Goal: Obtain resource: Obtain resource

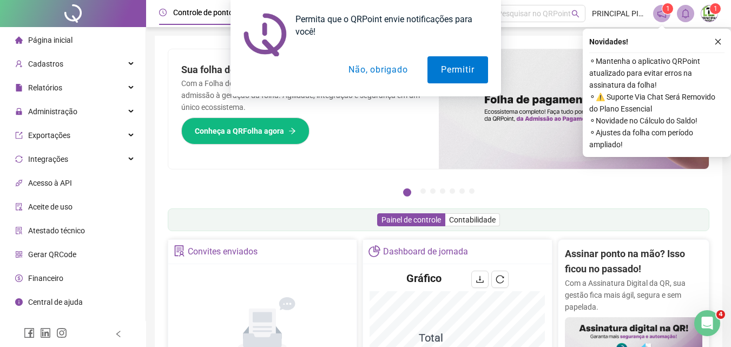
click at [385, 71] on button "Não, obrigado" at bounding box center [378, 69] width 86 height 27
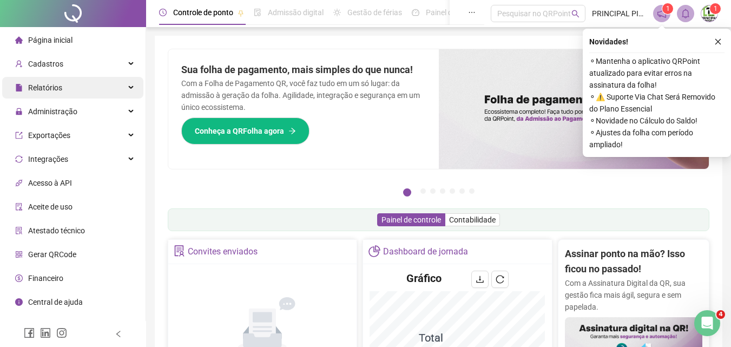
click at [45, 88] on span "Relatórios" at bounding box center [45, 87] width 34 height 9
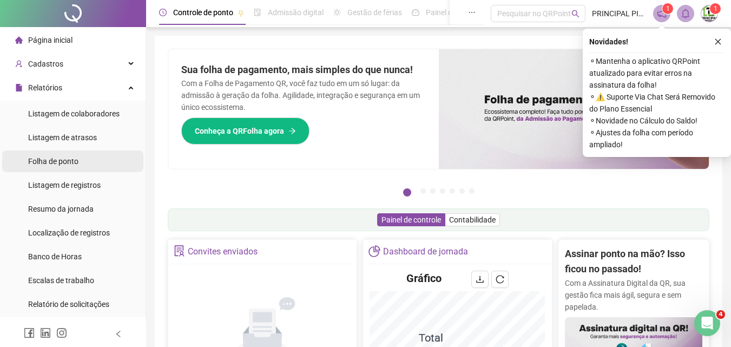
click at [45, 159] on span "Folha de ponto" at bounding box center [53, 161] width 50 height 9
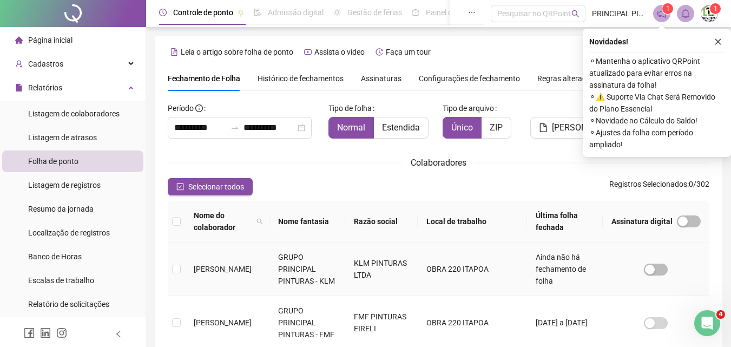
scroll to position [48, 0]
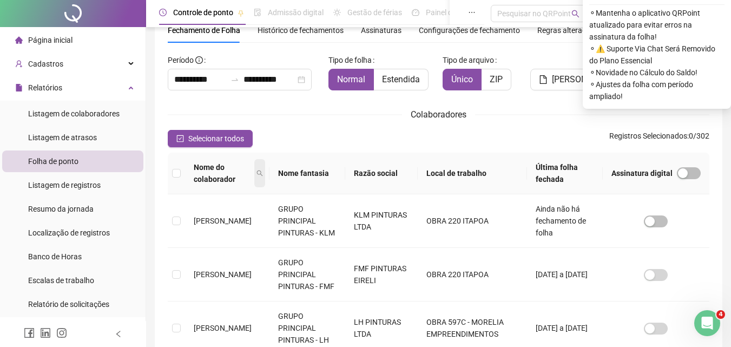
click at [263, 174] on icon "search" at bounding box center [260, 173] width 6 height 6
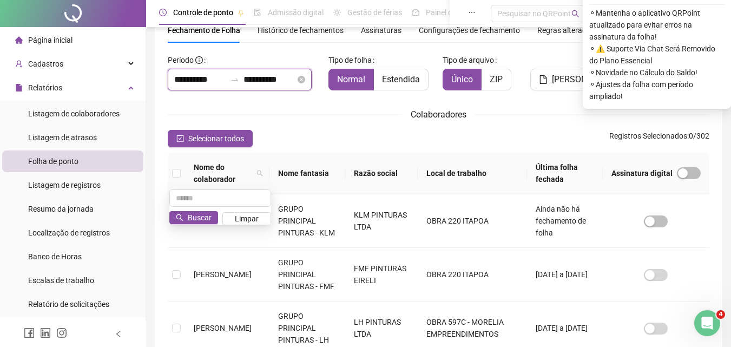
click at [259, 81] on input "**********" at bounding box center [270, 79] width 52 height 13
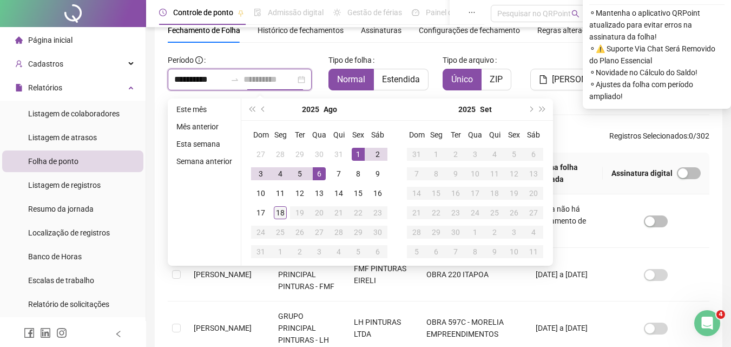
type input "**********"
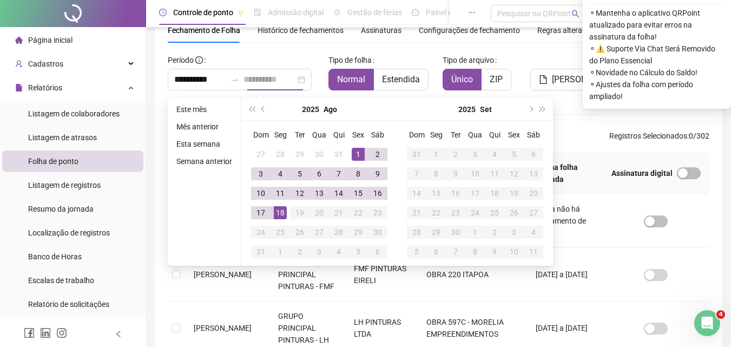
click at [280, 214] on div "18" at bounding box center [280, 212] width 13 height 13
type input "**********"
click at [360, 155] on div "1" at bounding box center [358, 154] width 13 height 13
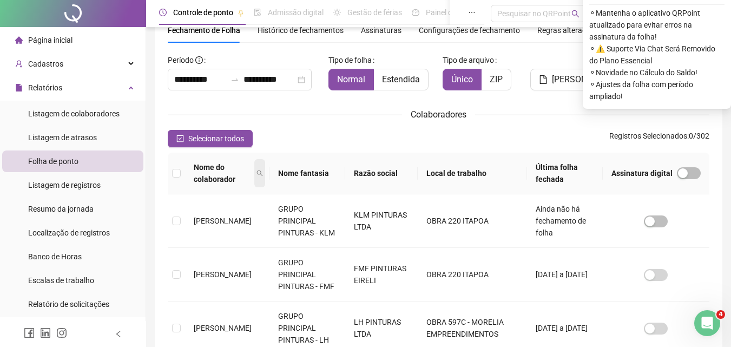
click at [265, 169] on span at bounding box center [259, 173] width 11 height 28
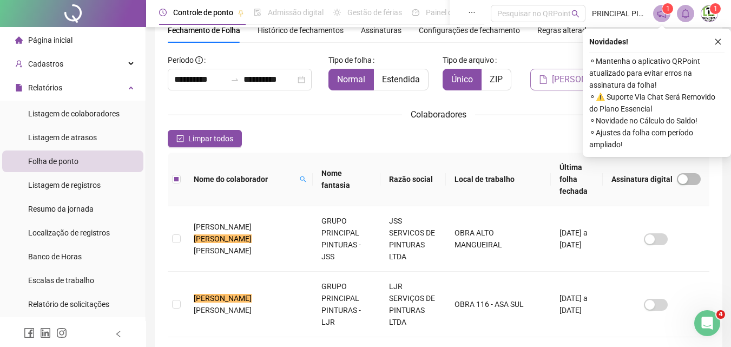
click at [568, 87] on button "[PERSON_NAME]" at bounding box center [577, 80] width 95 height 22
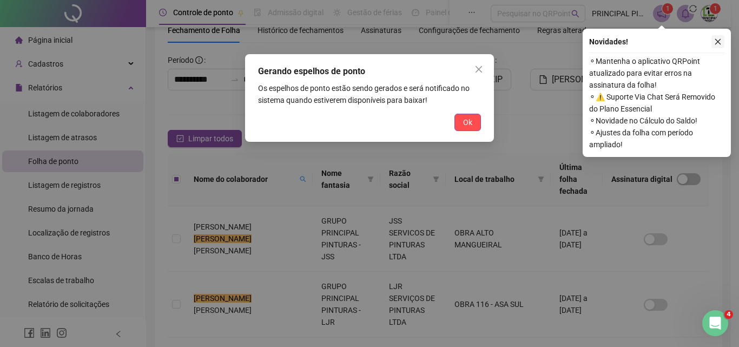
click at [719, 42] on icon "close" at bounding box center [719, 42] width 8 height 8
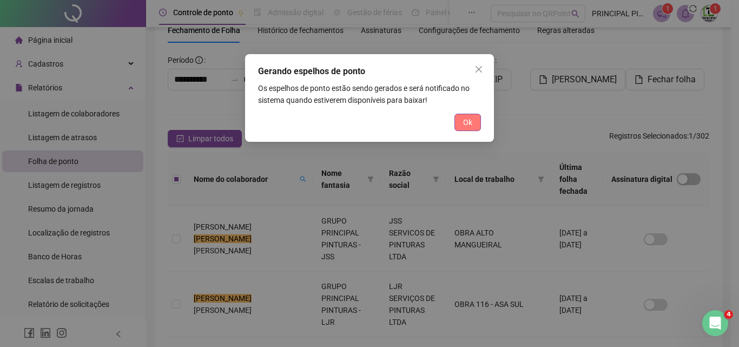
click at [471, 123] on span "Ok" at bounding box center [467, 122] width 9 height 12
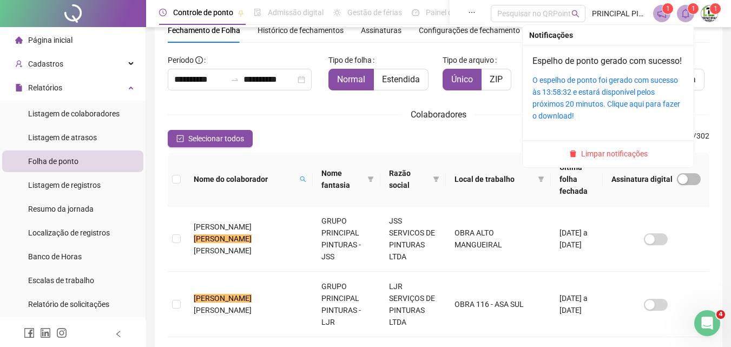
click at [685, 16] on icon "bell" at bounding box center [686, 14] width 10 height 10
click at [642, 95] on link "O espelho de ponto foi gerado com sucesso às 13:58:32 e estará disponível pelos…" at bounding box center [607, 98] width 148 height 44
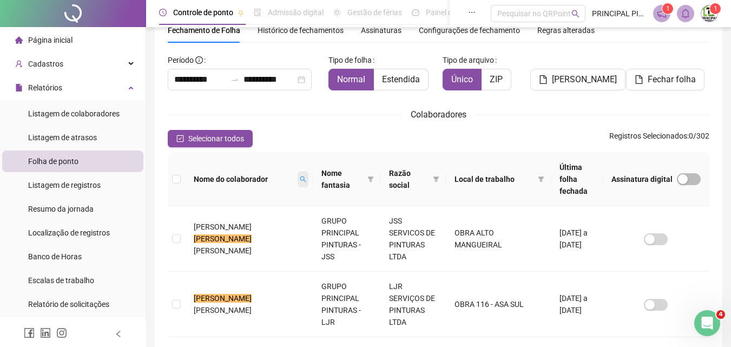
click at [298, 174] on span at bounding box center [303, 179] width 11 height 16
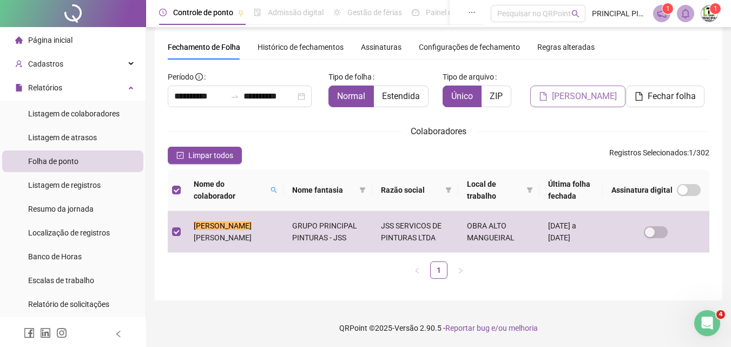
click at [596, 92] on span "[PERSON_NAME]" at bounding box center [584, 96] width 65 height 13
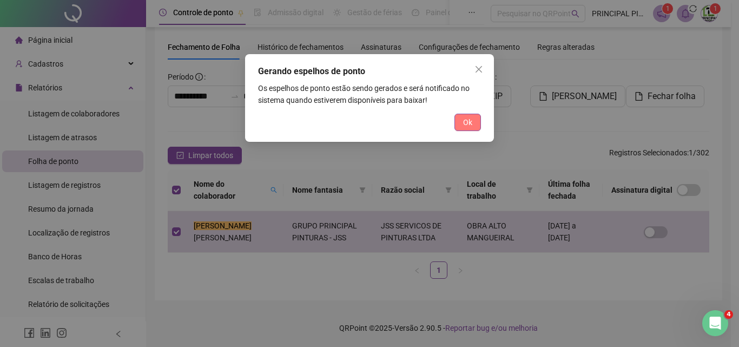
click at [471, 124] on span "Ok" at bounding box center [467, 122] width 9 height 12
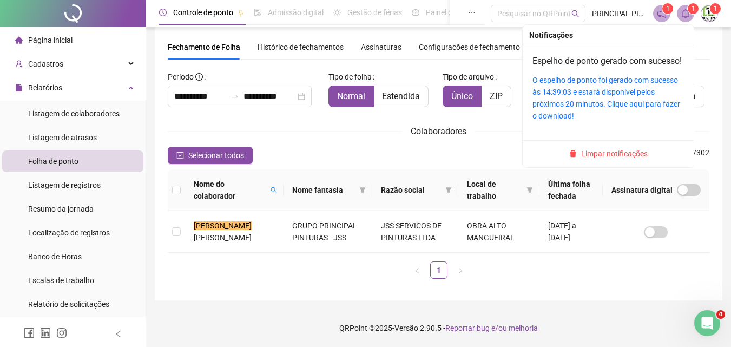
click at [684, 14] on icon "bell" at bounding box center [686, 14] width 10 height 10
click at [582, 94] on link "O espelho de ponto foi gerado com sucesso às 14:39:03 e estará disponível pelos…" at bounding box center [607, 98] width 148 height 44
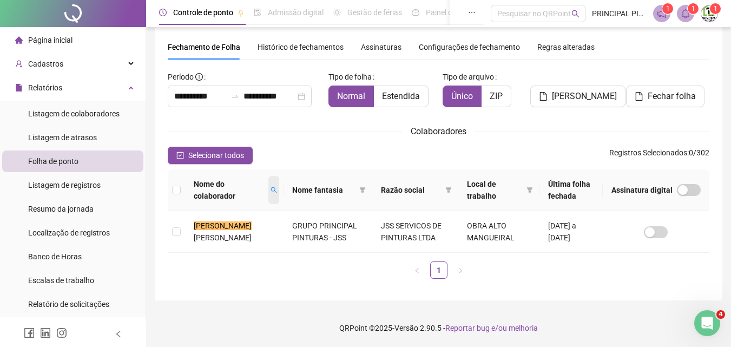
click at [268, 191] on span at bounding box center [273, 190] width 11 height 28
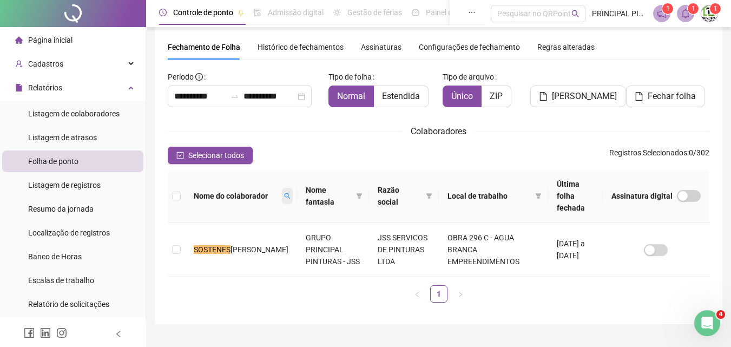
scroll to position [43, 0]
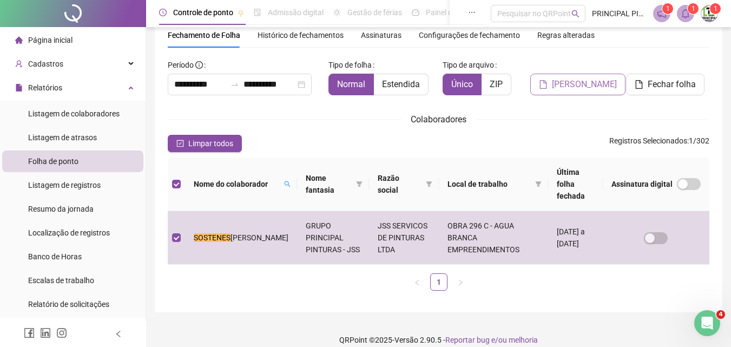
click at [581, 82] on span "[PERSON_NAME]" at bounding box center [584, 84] width 65 height 13
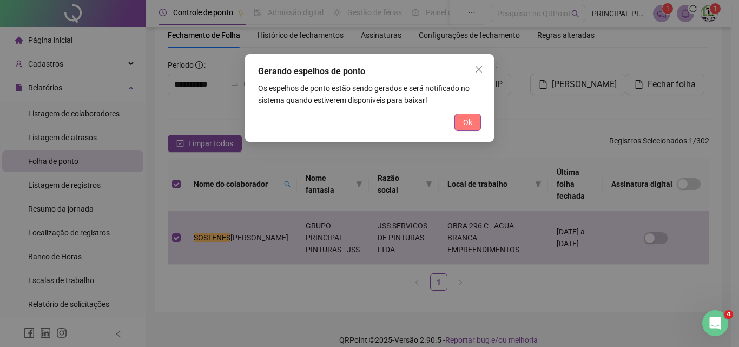
click at [466, 119] on span "Ok" at bounding box center [467, 122] width 9 height 12
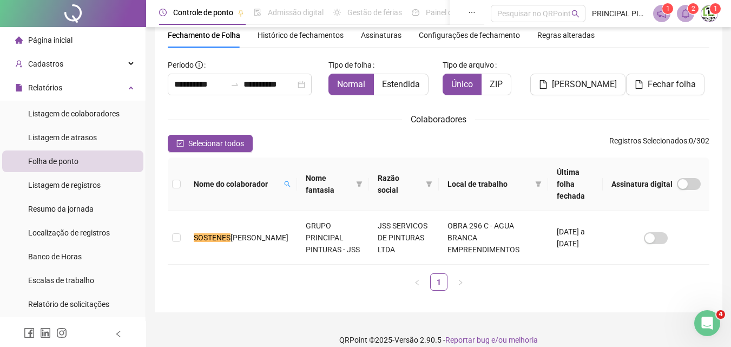
click at [687, 14] on icon "bell" at bounding box center [686, 14] width 10 height 10
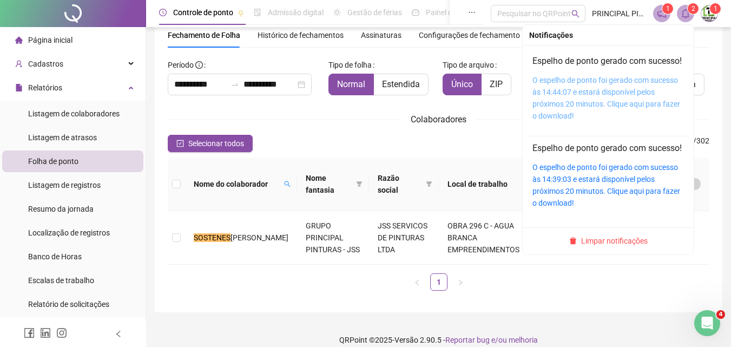
click at [604, 93] on link "O espelho de ponto foi gerado com sucesso às 14:44:07 e estará disponível pelos…" at bounding box center [607, 98] width 148 height 44
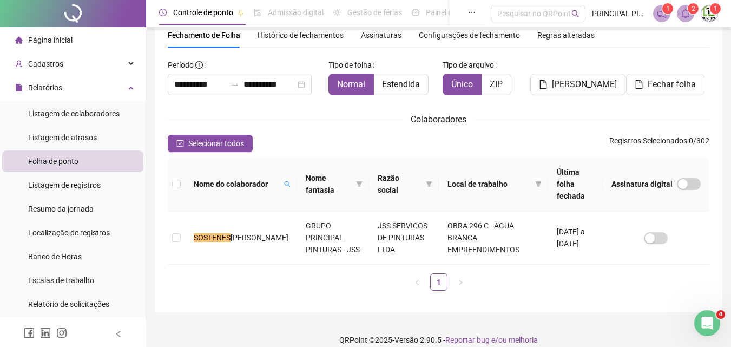
click at [615, 17] on span "PRINCIPAL PINTURAS LTDA" at bounding box center [619, 14] width 55 height 12
click at [284, 181] on icon "search" at bounding box center [287, 184] width 6 height 6
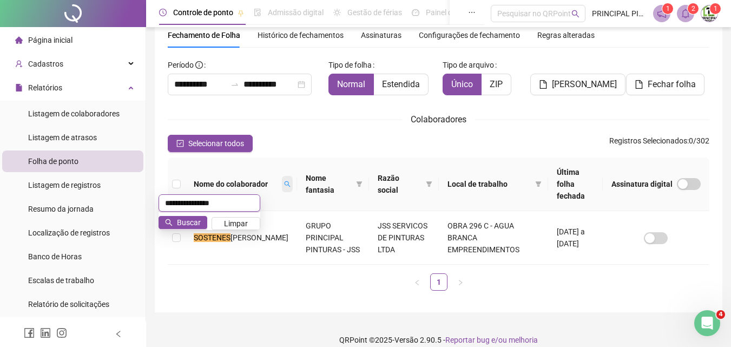
type input "**********"
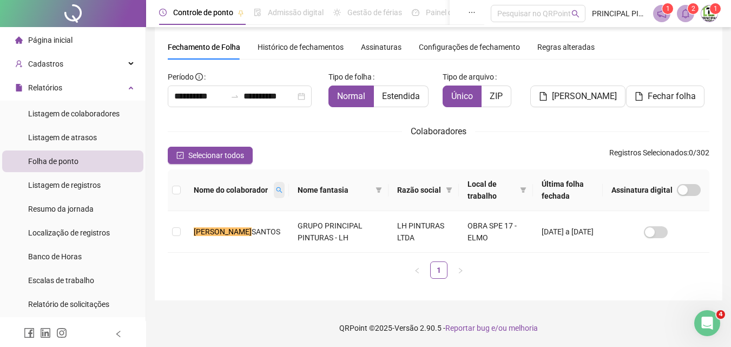
scroll to position [31, 0]
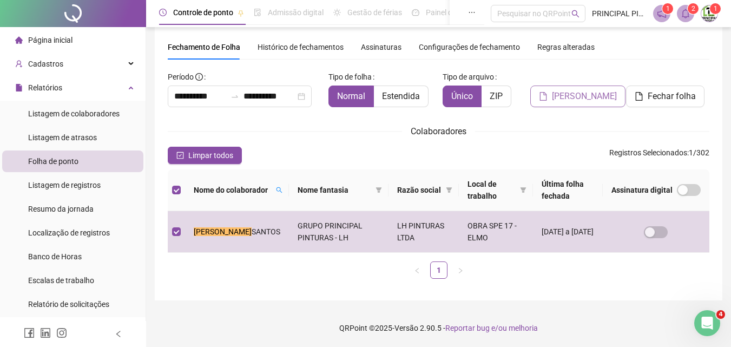
click at [573, 97] on span "[PERSON_NAME]" at bounding box center [584, 96] width 65 height 13
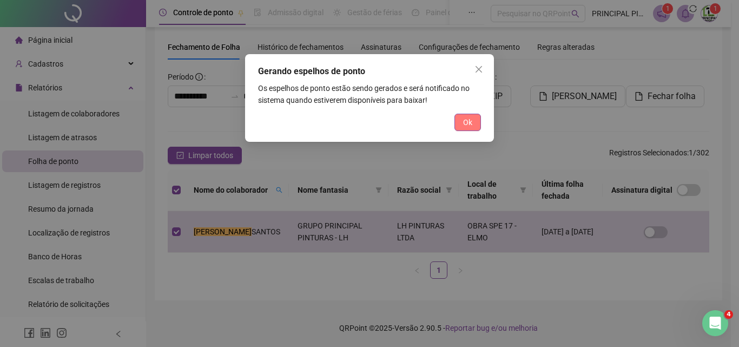
click at [458, 119] on button "Ok" at bounding box center [468, 122] width 27 height 17
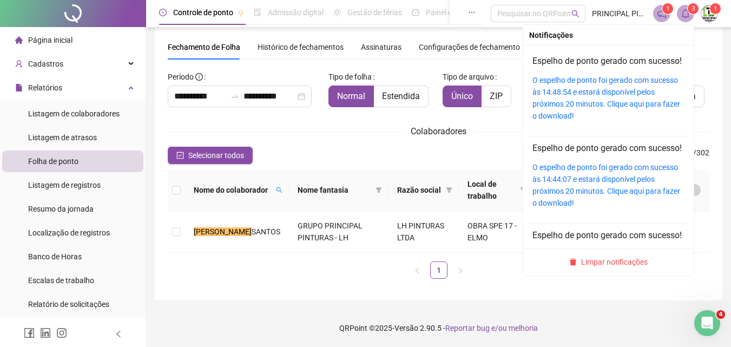
click at [686, 15] on icon "bell" at bounding box center [686, 14] width 10 height 10
click at [608, 95] on link "O espelho de ponto foi gerado com sucesso às 14:48:54 e estará disponível pelos…" at bounding box center [607, 98] width 148 height 44
